Goal: Entertainment & Leisure: Browse casually

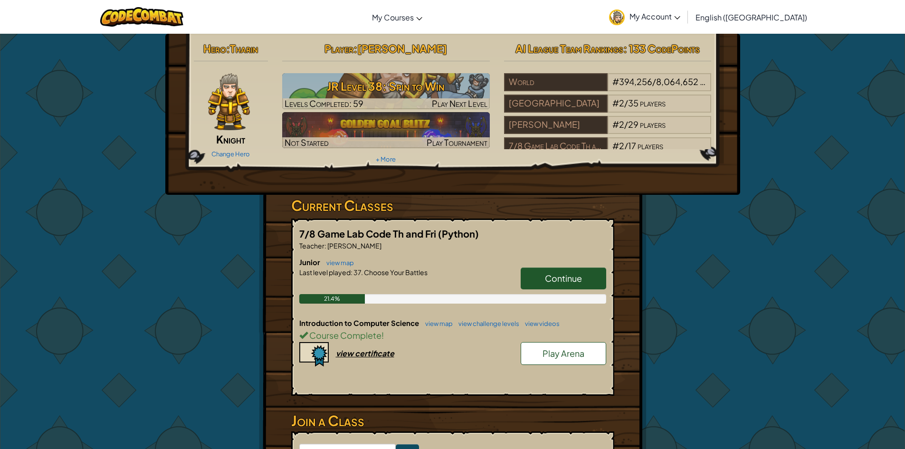
click at [570, 288] on link "Continue" at bounding box center [564, 278] width 86 height 22
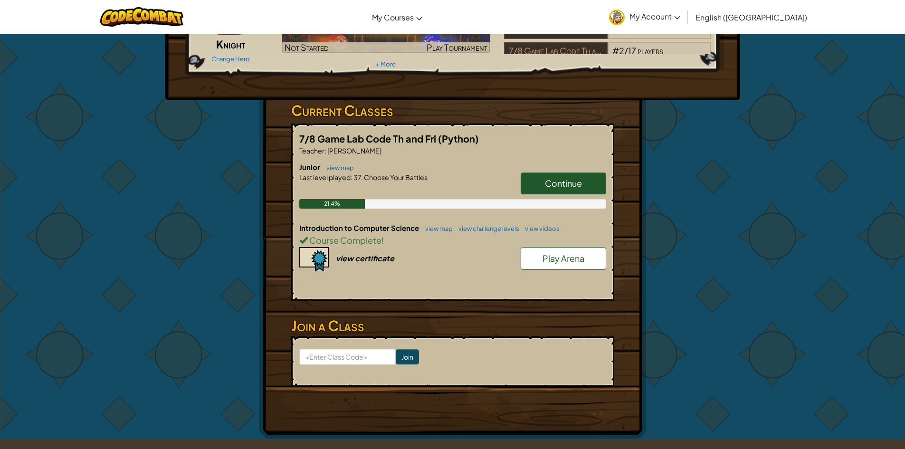
scroll to position [143, 0]
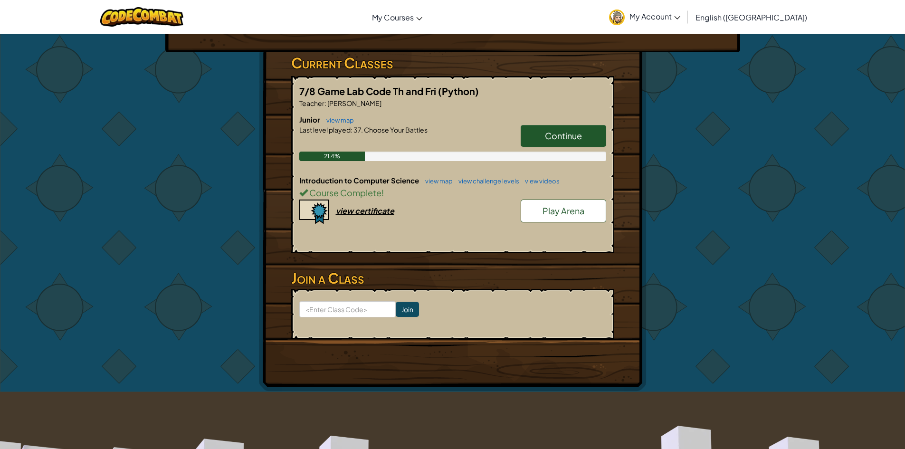
click at [590, 210] on link "Play Arena" at bounding box center [564, 211] width 86 height 23
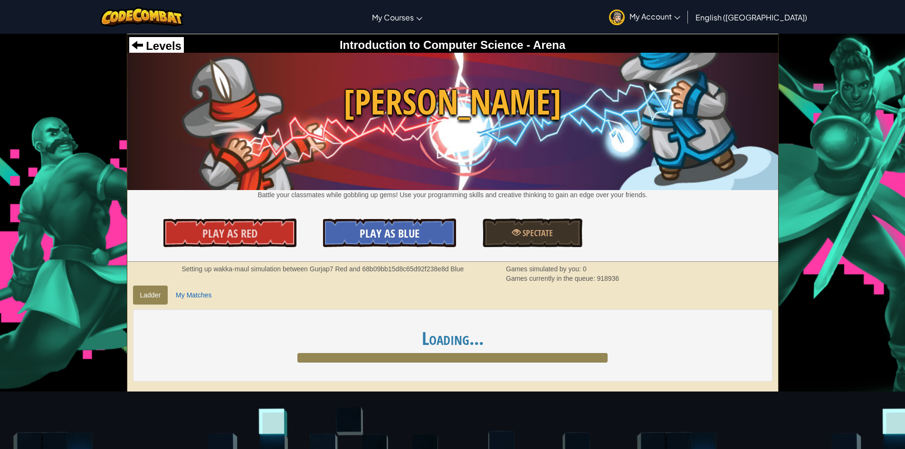
click at [376, 225] on link "Play As Blue" at bounding box center [389, 233] width 133 height 29
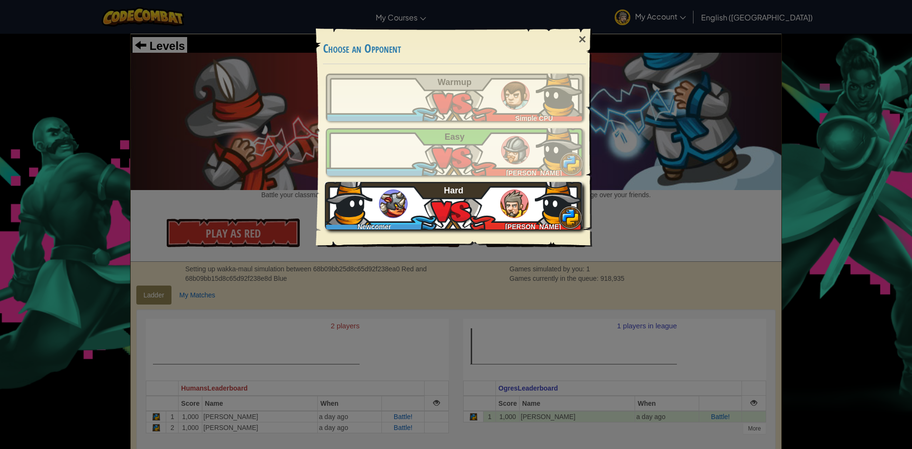
click at [430, 204] on div "Newcomer Augustin Groft Hard" at bounding box center [453, 206] width 257 height 48
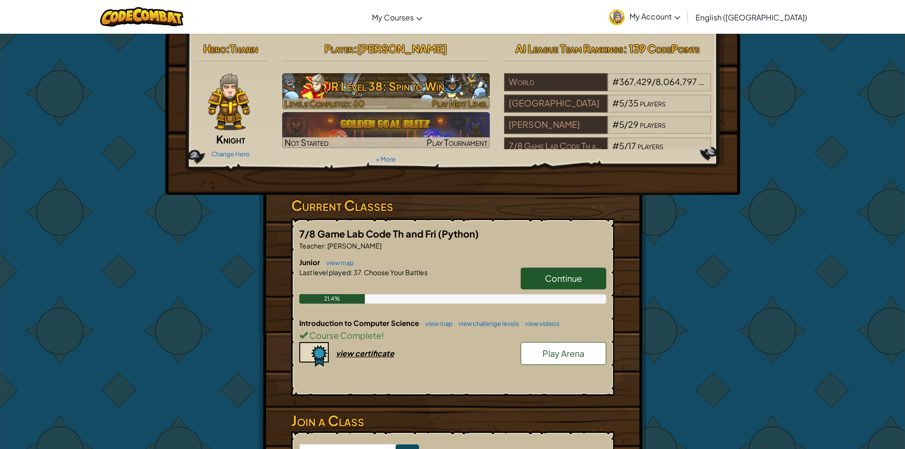
drag, startPoint x: 421, startPoint y: 92, endPoint x: 425, endPoint y: 96, distance: 5.4
click at [425, 96] on h3 "JR Level 38: Spin to Win" at bounding box center [386, 86] width 208 height 21
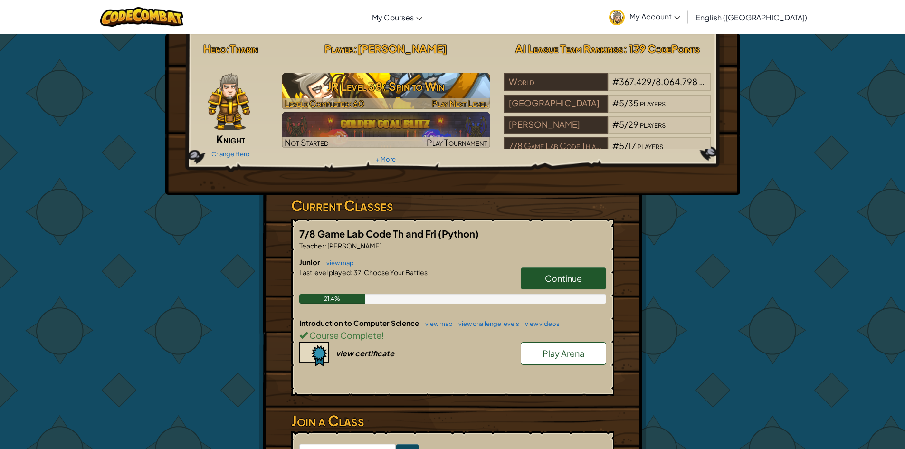
click at [366, 103] on div at bounding box center [386, 103] width 208 height 11
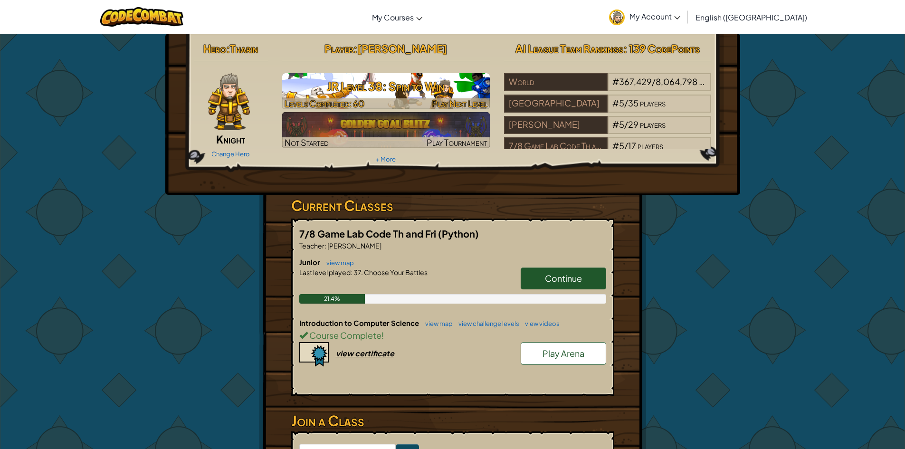
click at [476, 101] on span "Play Next Level" at bounding box center [460, 103] width 56 height 11
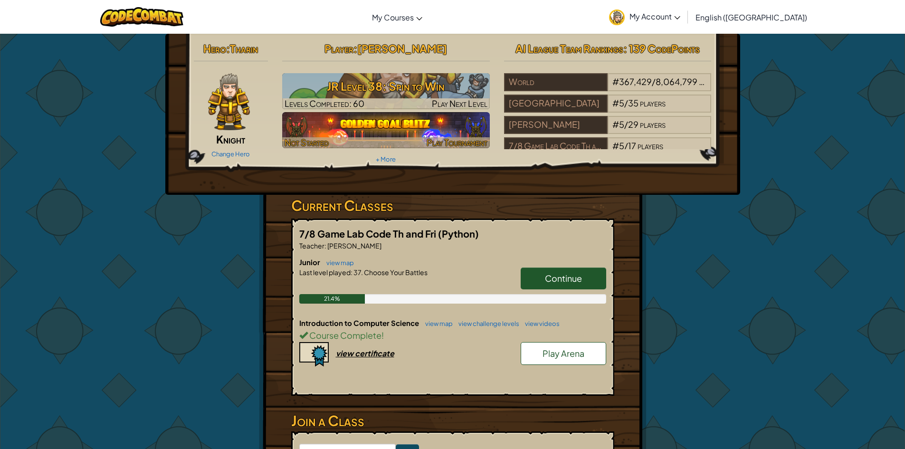
click at [438, 124] on img at bounding box center [386, 130] width 208 height 36
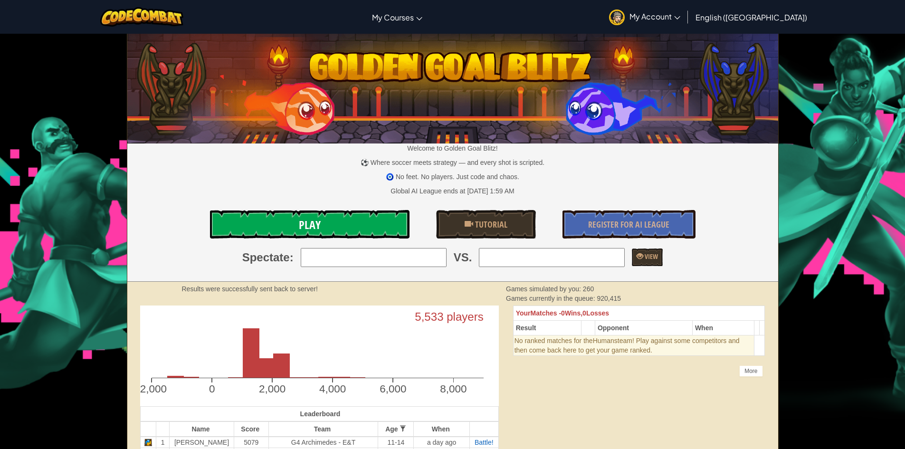
click at [310, 227] on span "Play" at bounding box center [310, 224] width 22 height 15
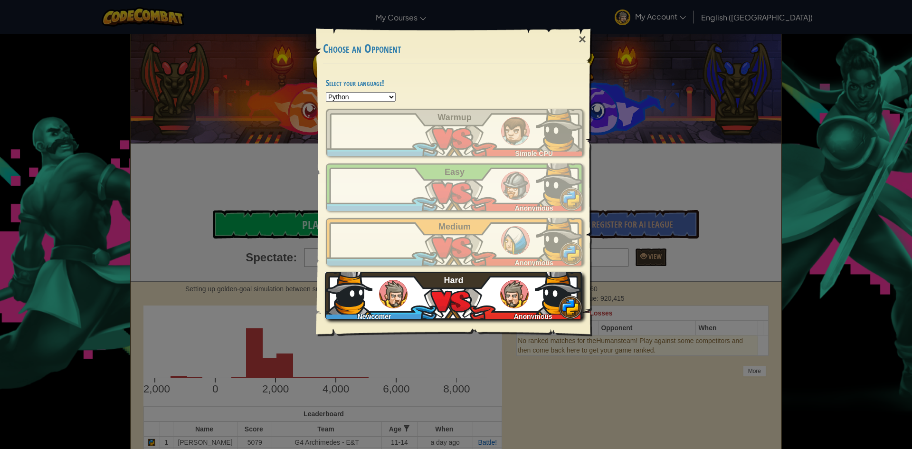
click at [519, 309] on div "Newcomer Anonymous Hard" at bounding box center [453, 296] width 257 height 48
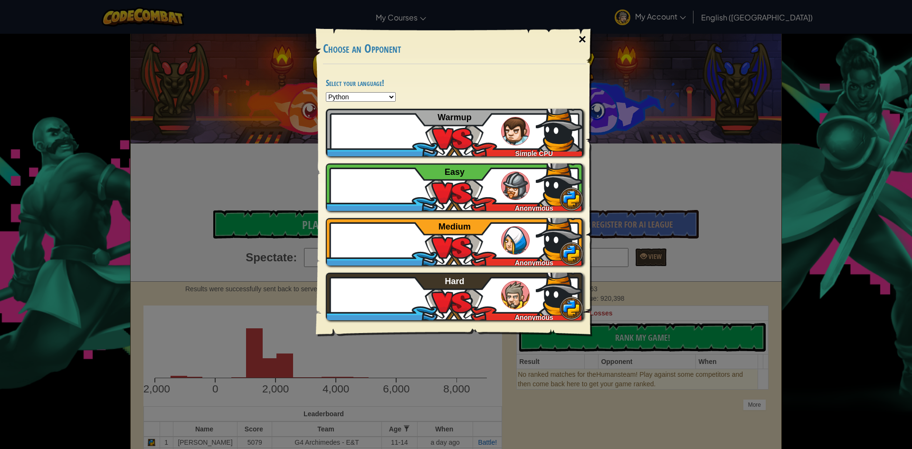
click at [587, 34] on div "×" at bounding box center [582, 40] width 22 height 28
